Goal: Information Seeking & Learning: Understand process/instructions

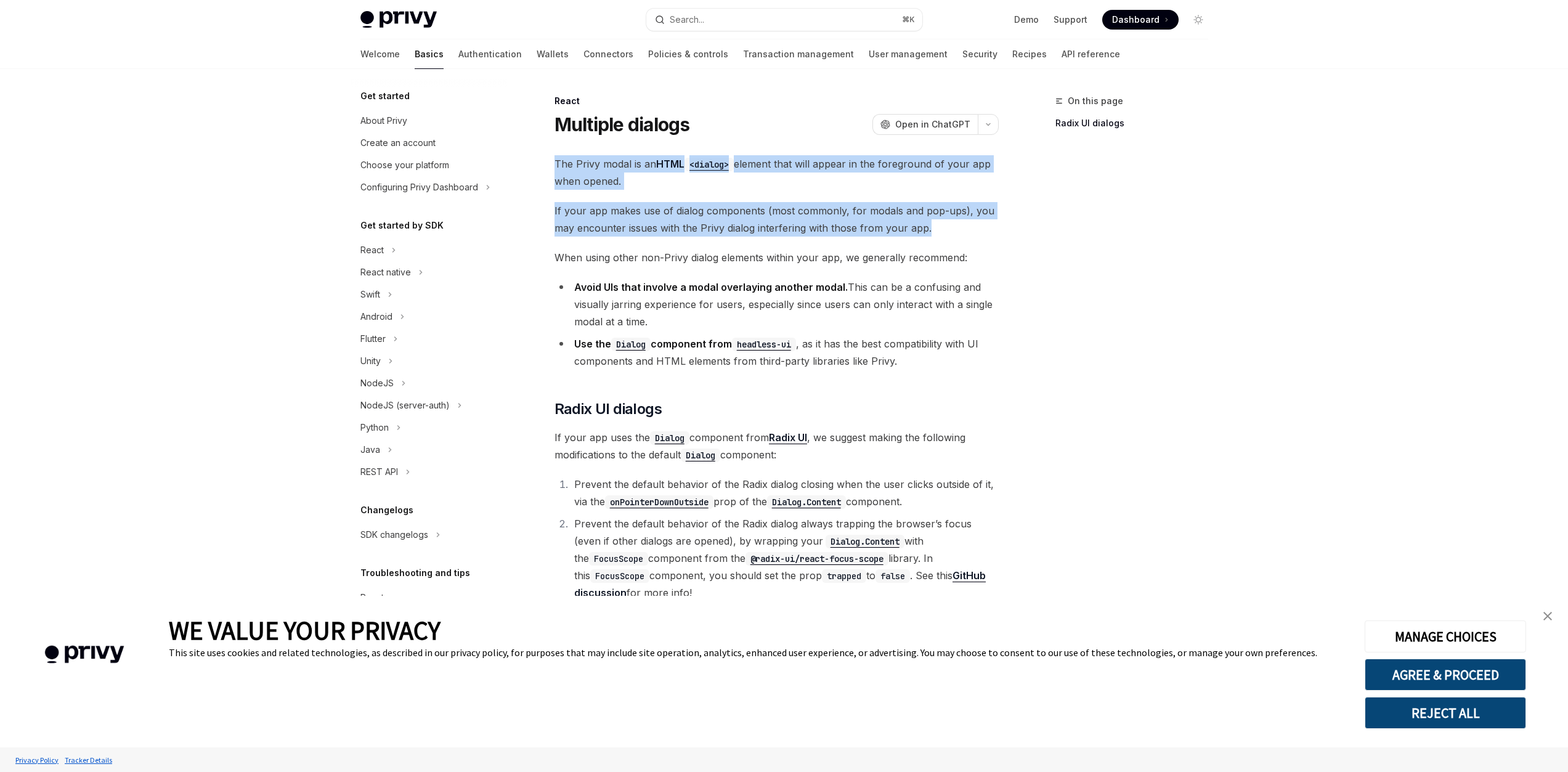
drag, startPoint x: 710, startPoint y: 160, endPoint x: 994, endPoint y: 234, distance: 293.5
click at [994, 234] on div "React Multiple dialogs OpenAI Open in ChatGPT OpenAI Open in ChatGPT The Privy …" at bounding box center [661, 618] width 680 height 1048
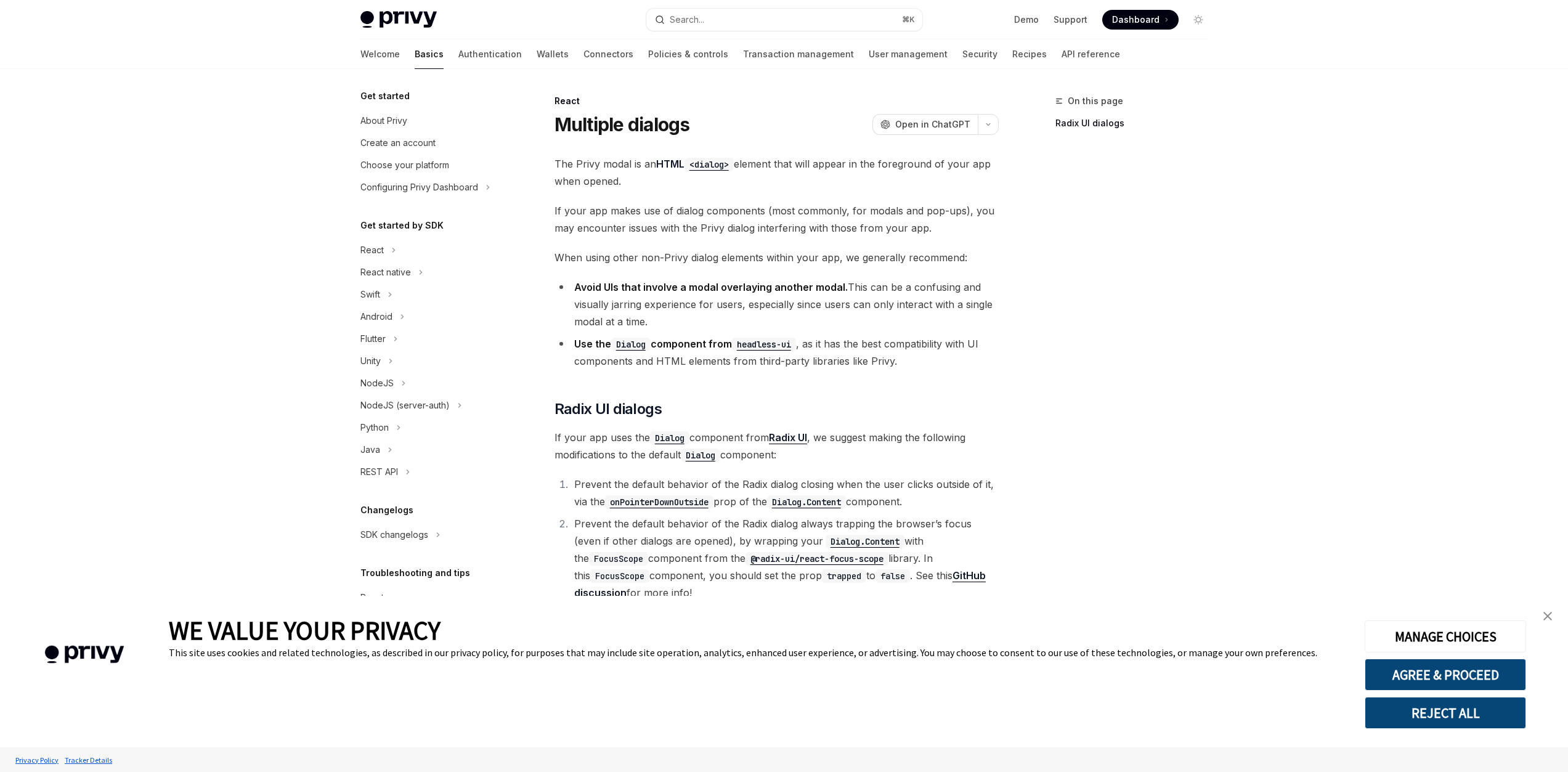
click at [913, 377] on div "The Privy modal is an HTML <dialog> element that will appear in the foreground …" at bounding box center [777, 549] width 444 height 788
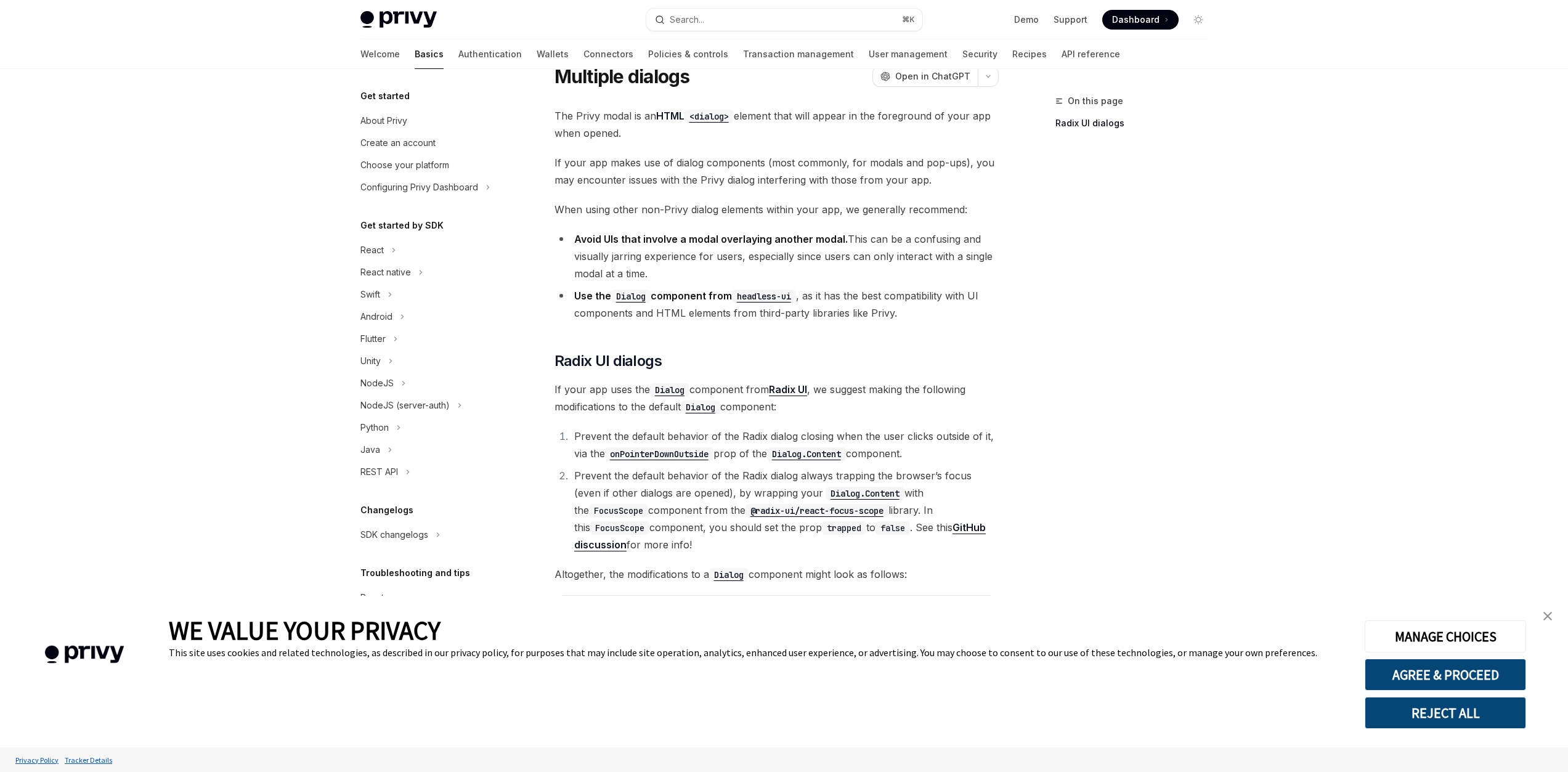
scroll to position [83, 0]
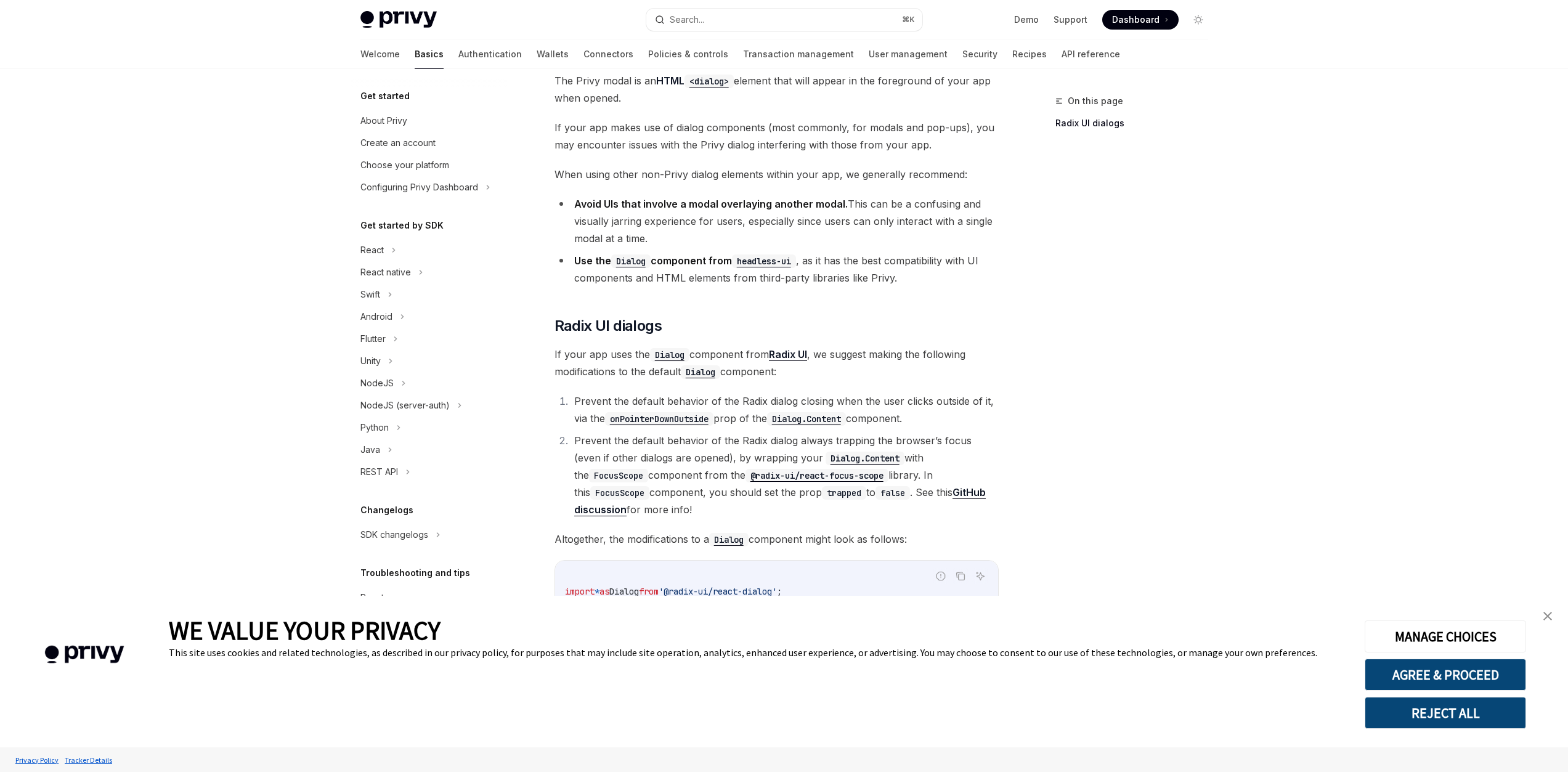
drag, startPoint x: 910, startPoint y: 324, endPoint x: 962, endPoint y: 504, distance: 187.4
click at [962, 504] on div "The Privy modal is an HTML <dialog> element that will appear in the foreground …" at bounding box center [777, 466] width 444 height 788
click at [1055, 507] on div "On this page Radix UI dialogs" at bounding box center [1124, 433] width 187 height 678
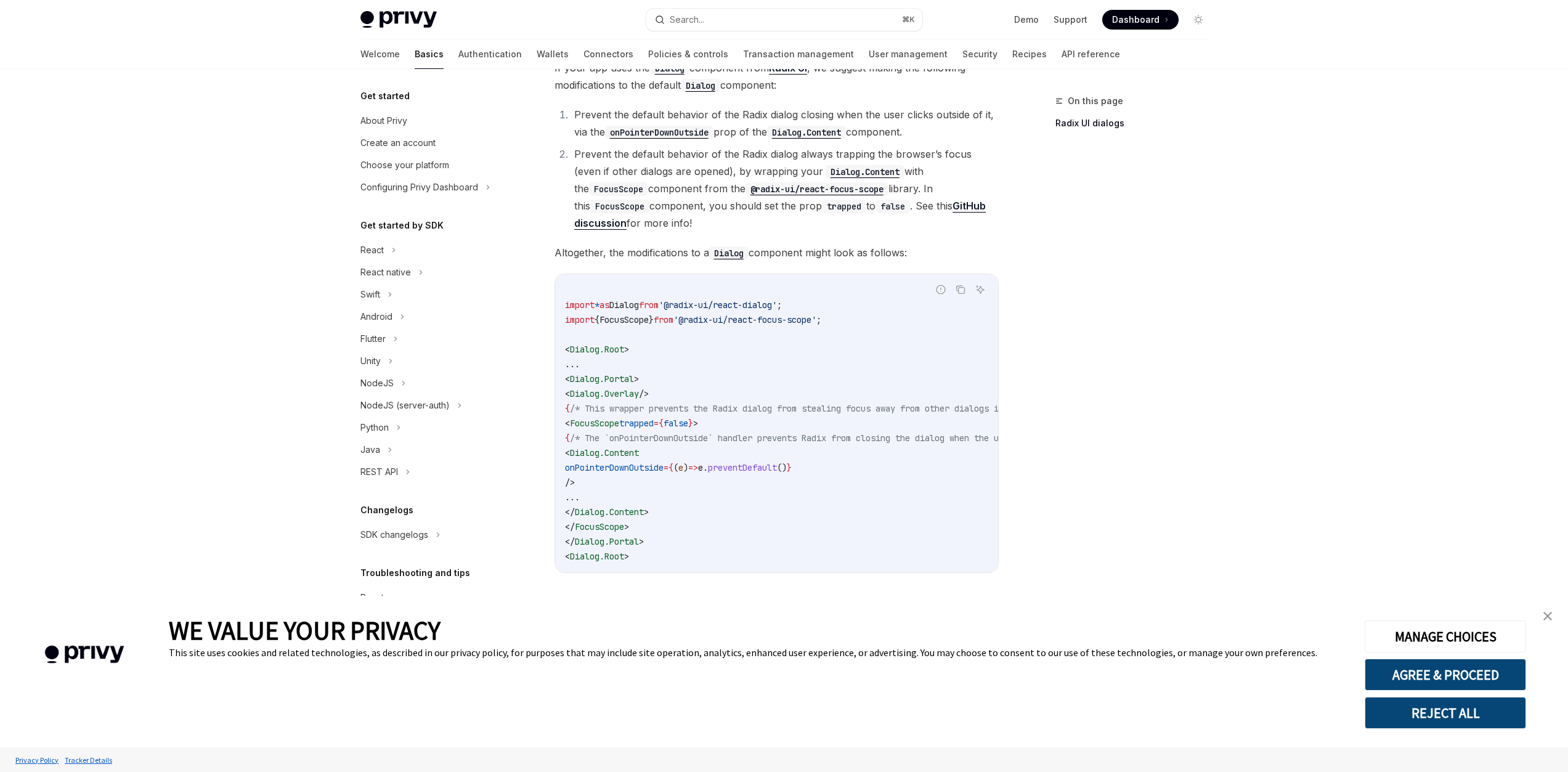
scroll to position [374, 0]
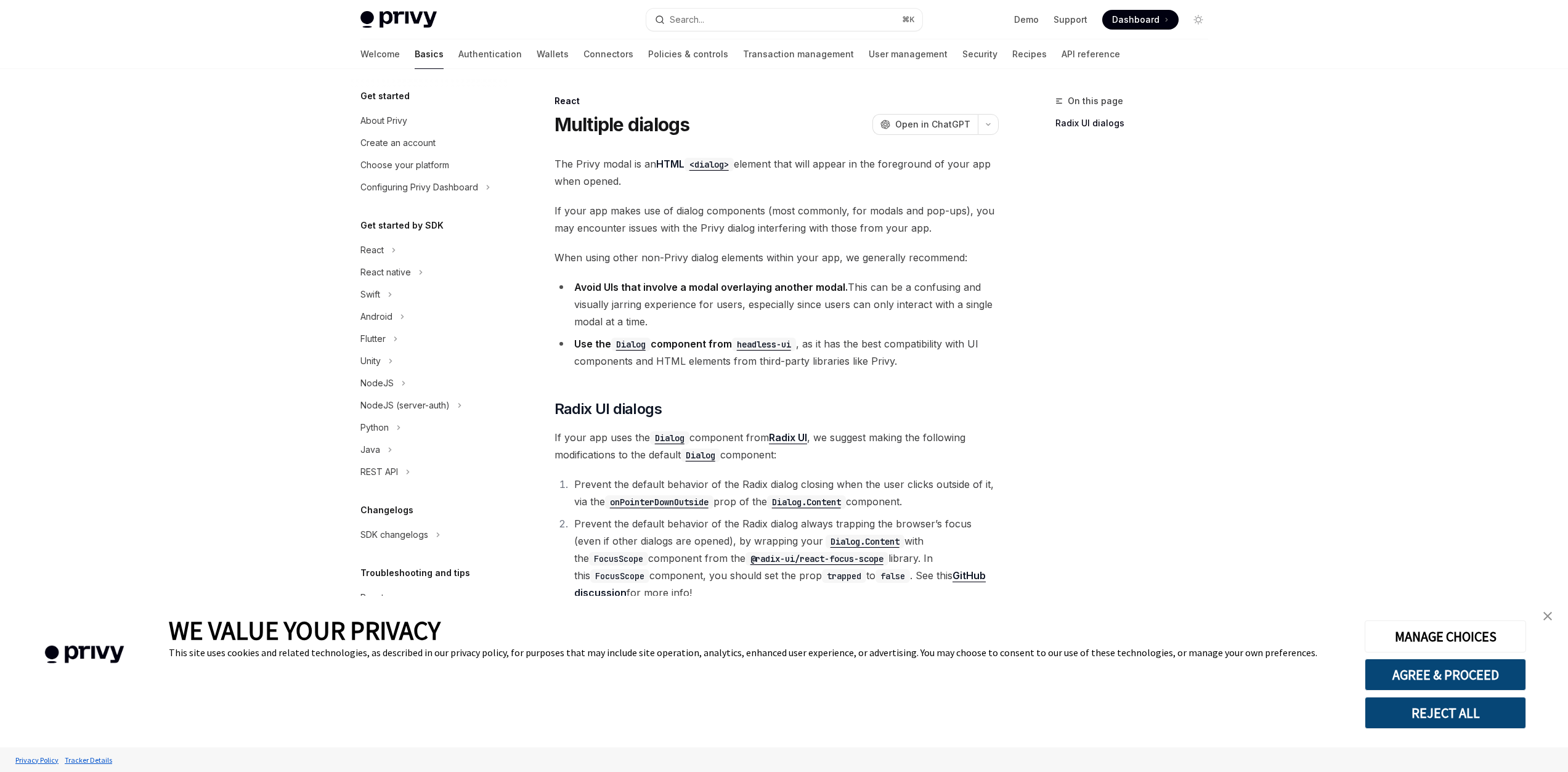
scroll to position [374, 0]
